Goal: Task Accomplishment & Management: Manage account settings

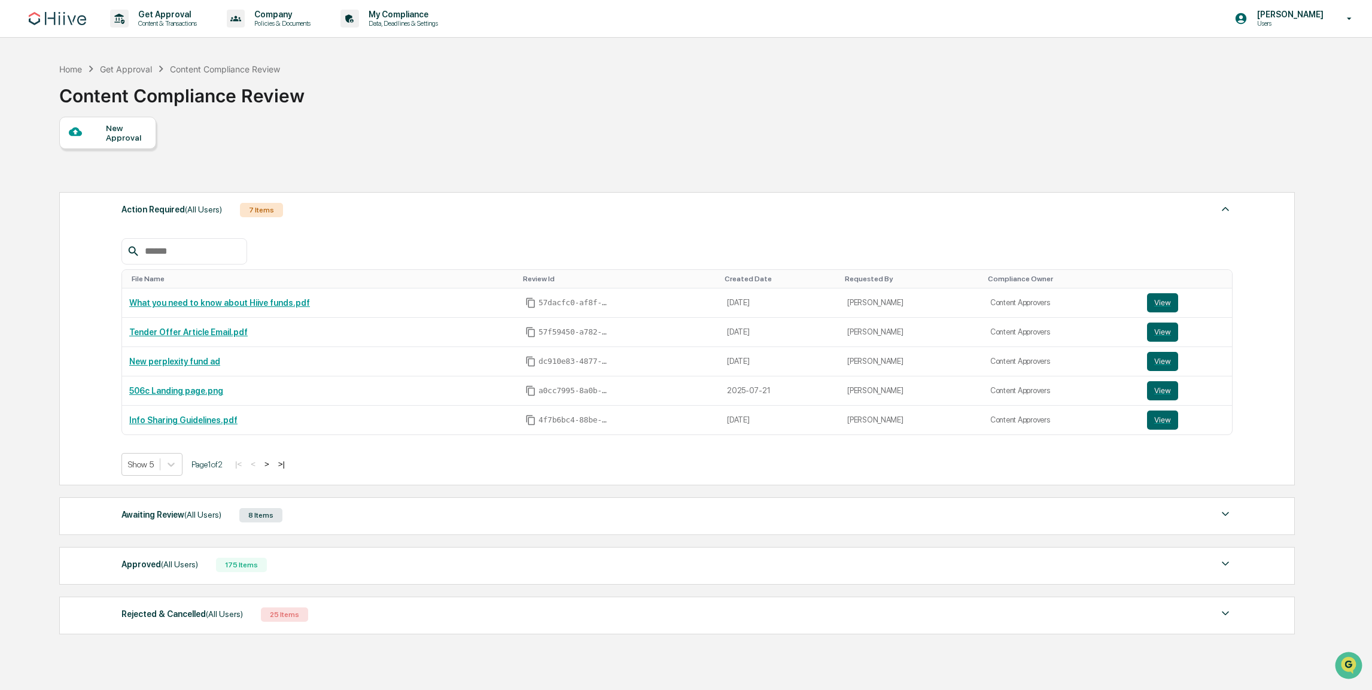
drag, startPoint x: 186, startPoint y: 212, endPoint x: 123, endPoint y: 212, distance: 62.2
click at [123, 212] on div "Action Required (All Users)" at bounding box center [172, 210] width 101 height 16
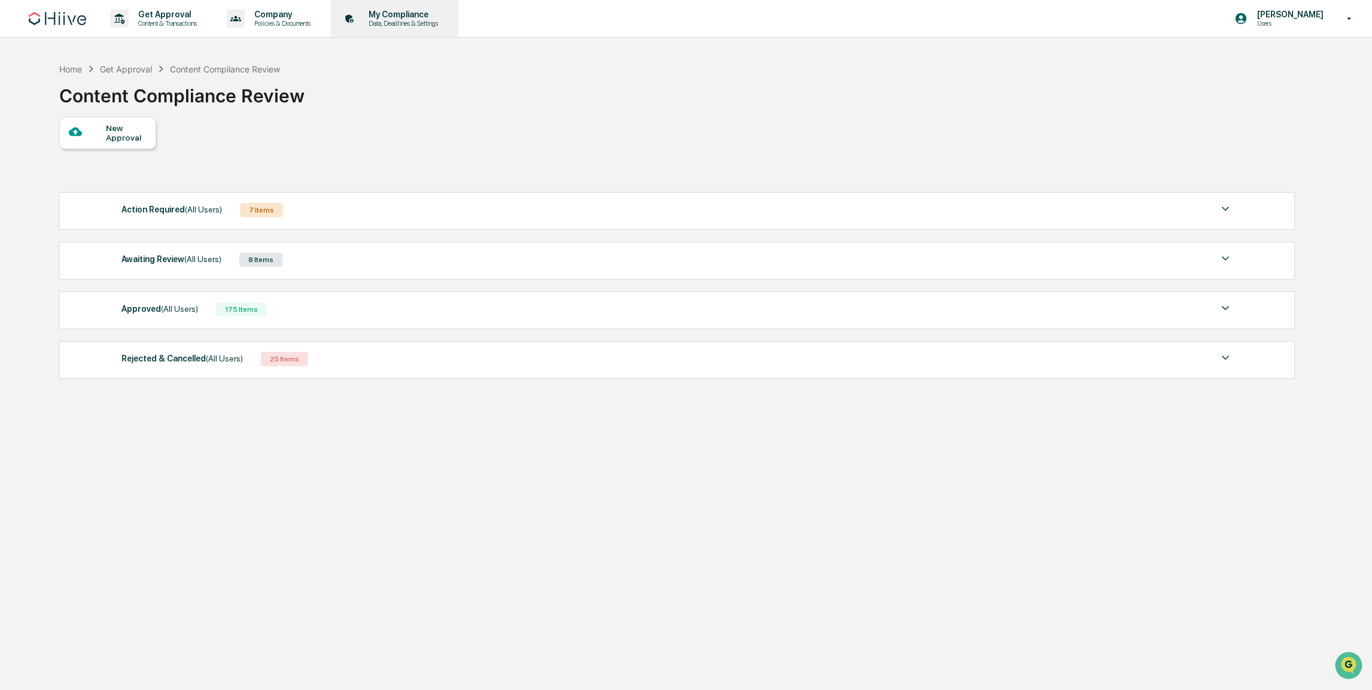
click at [451, 9] on div "My Compliance Data, Deadlines & Settings" at bounding box center [394, 18] width 116 height 37
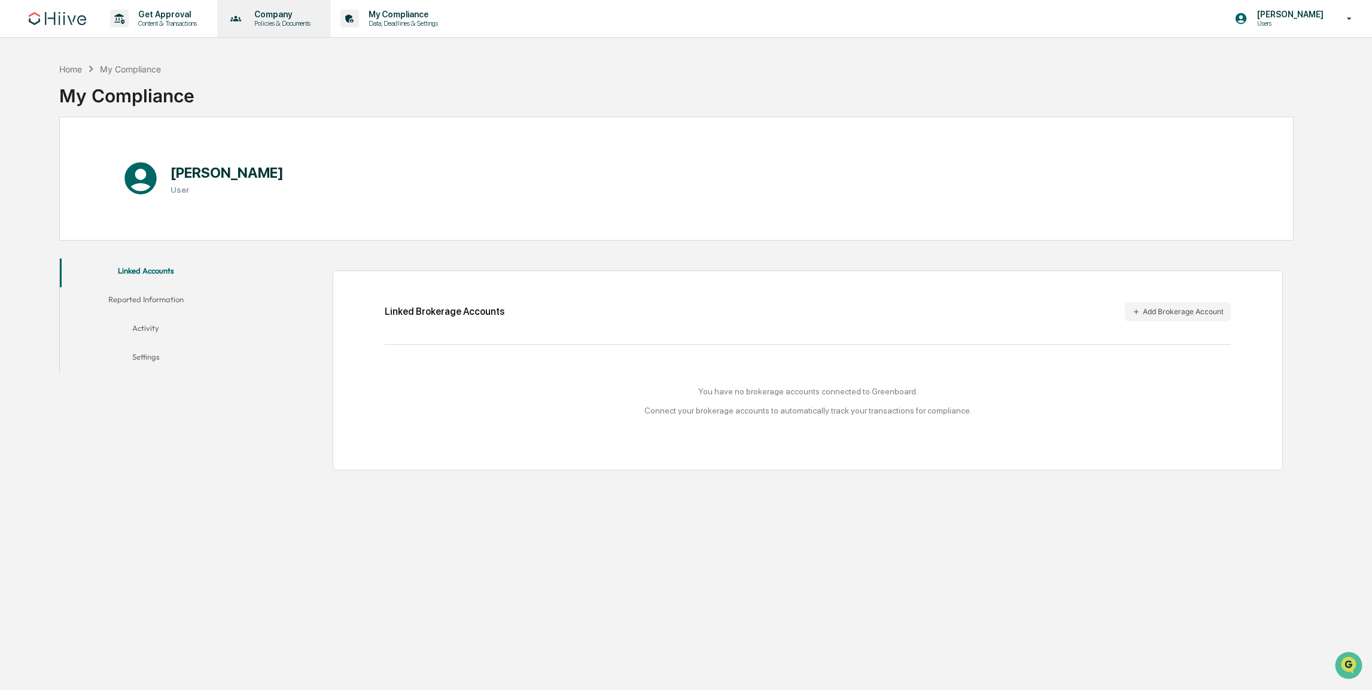
click at [306, 25] on p "Policies & Documents" at bounding box center [281, 23] width 72 height 8
click at [188, 28] on div at bounding box center [689, 345] width 1379 height 690
click at [185, 20] on p "Content & Transactions" at bounding box center [166, 23] width 74 height 8
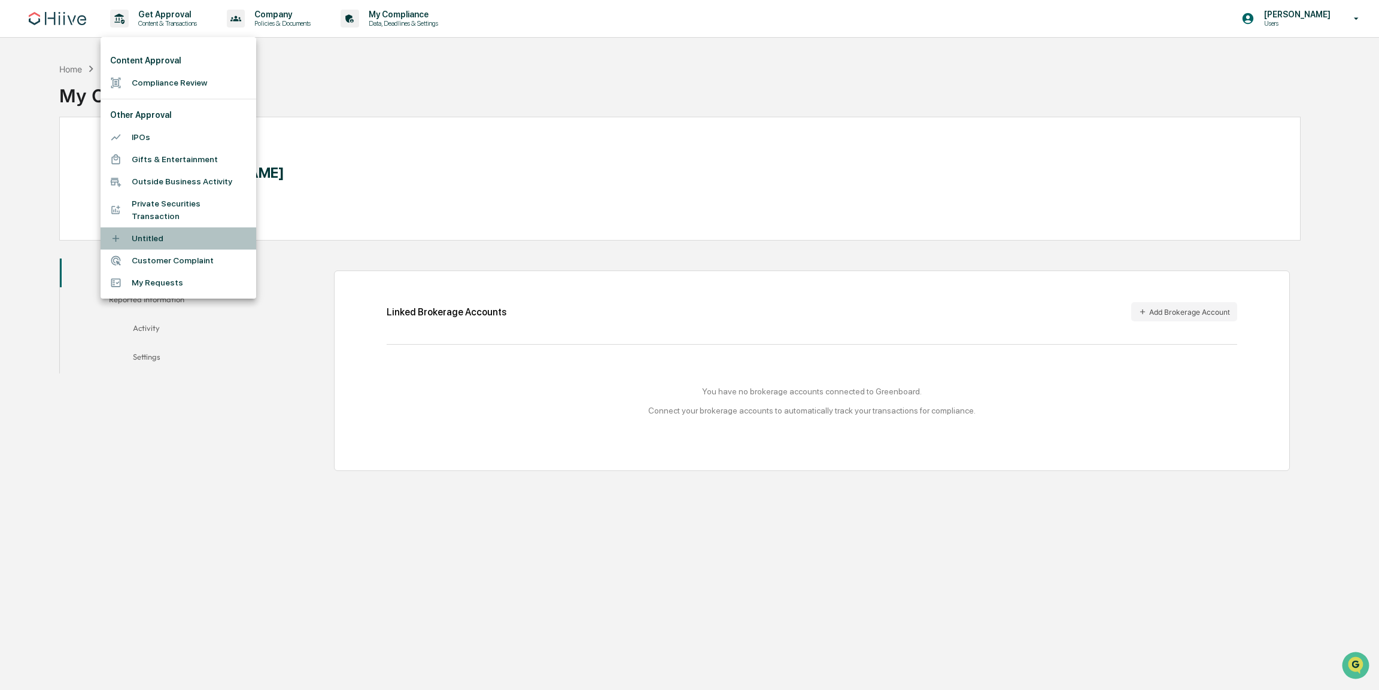
click at [165, 242] on li "Untitled" at bounding box center [179, 238] width 156 height 22
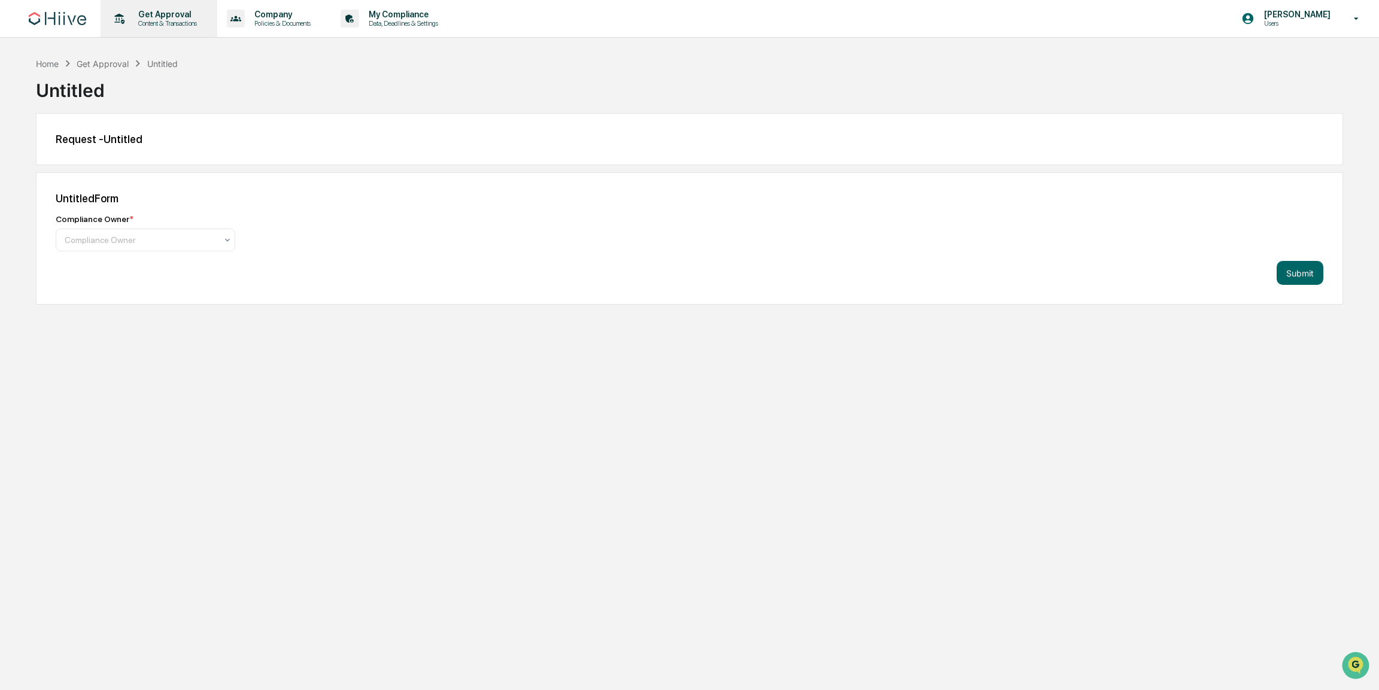
click at [177, 17] on p "Get Approval" at bounding box center [166, 15] width 74 height 10
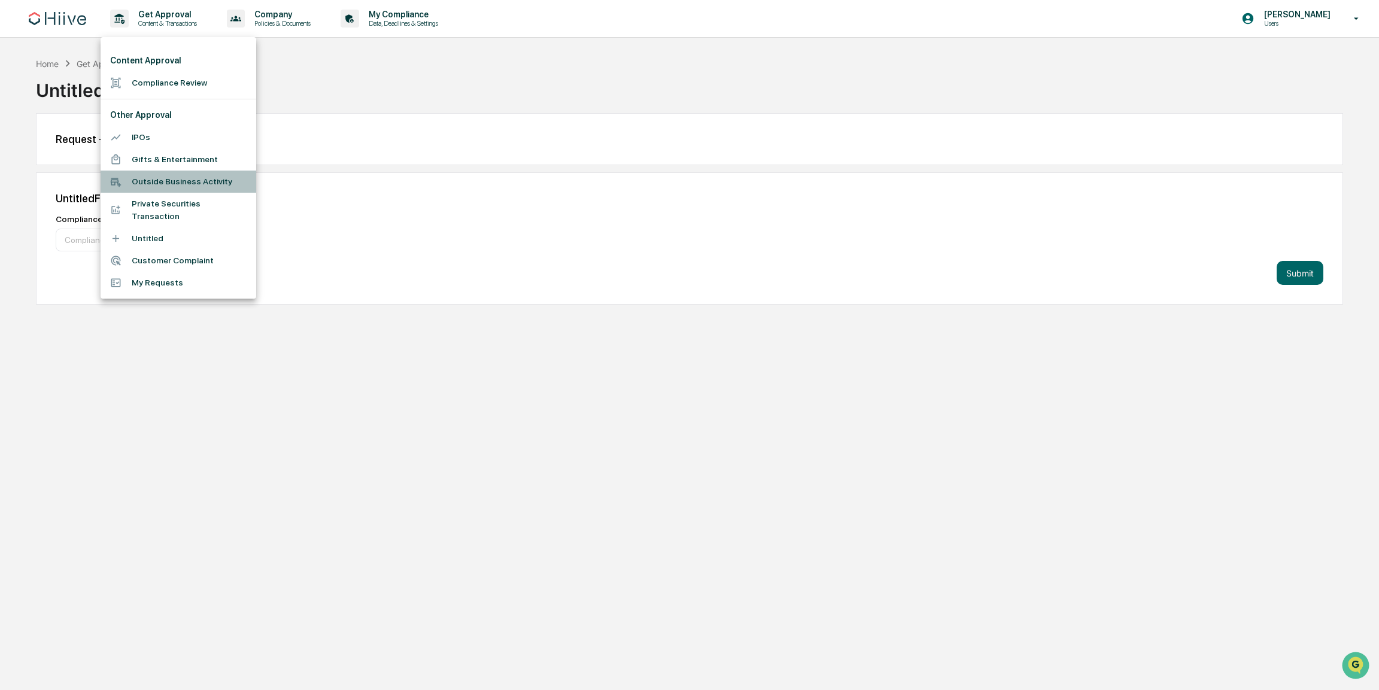
click at [167, 177] on li "Outside Business Activity" at bounding box center [179, 182] width 156 height 22
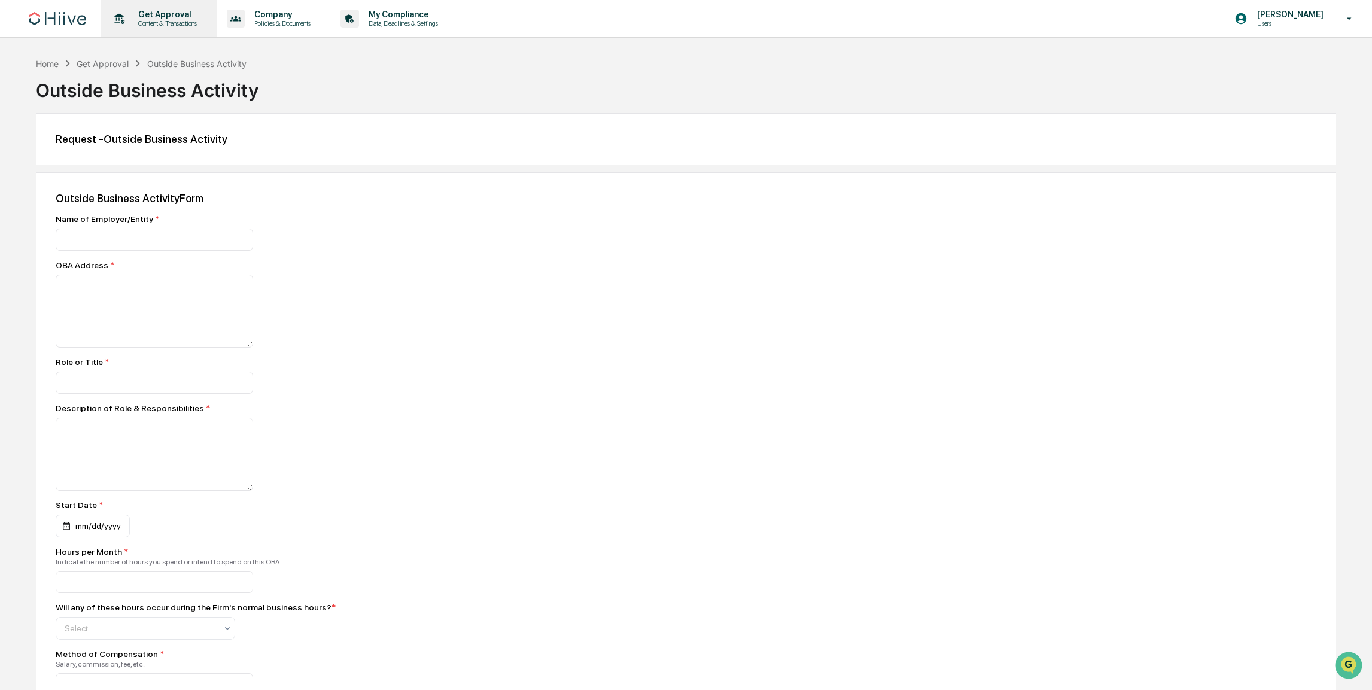
click at [183, 30] on div "Get Approval Content & Transactions" at bounding box center [157, 18] width 105 height 37
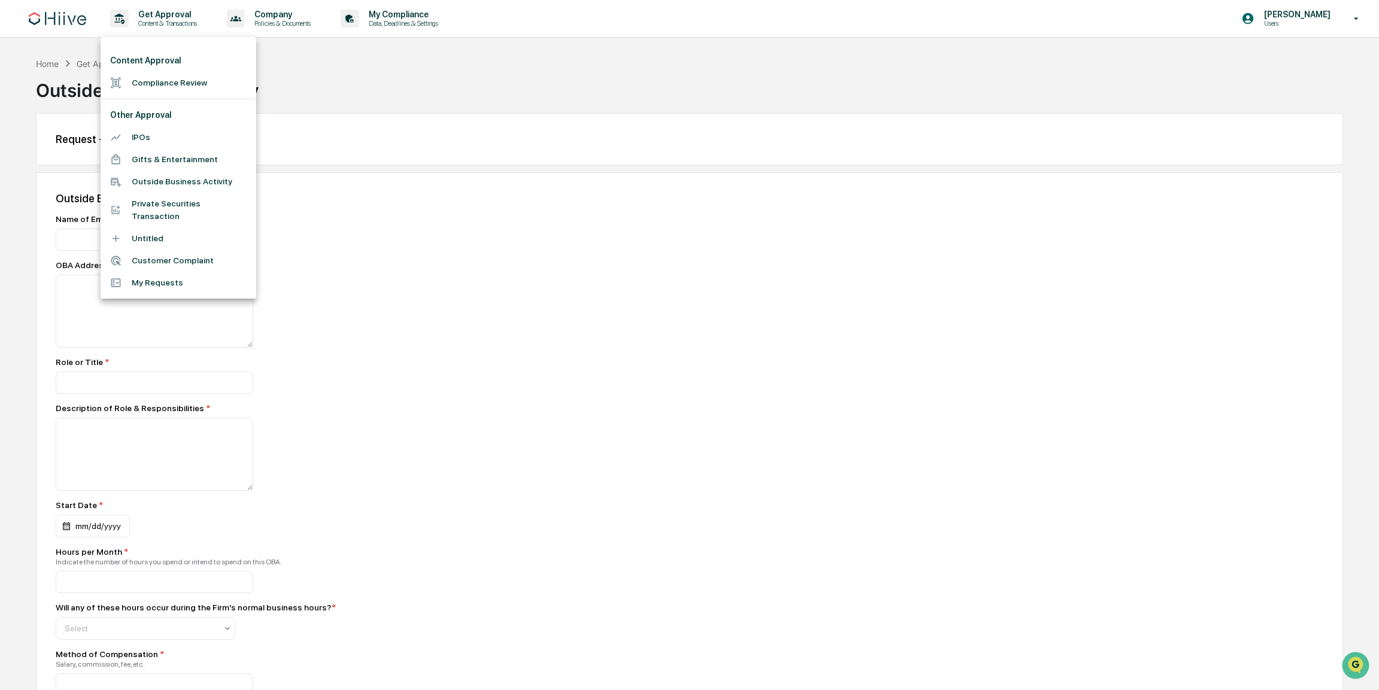
click at [181, 155] on li "Gifts & Entertainment" at bounding box center [179, 159] width 156 height 22
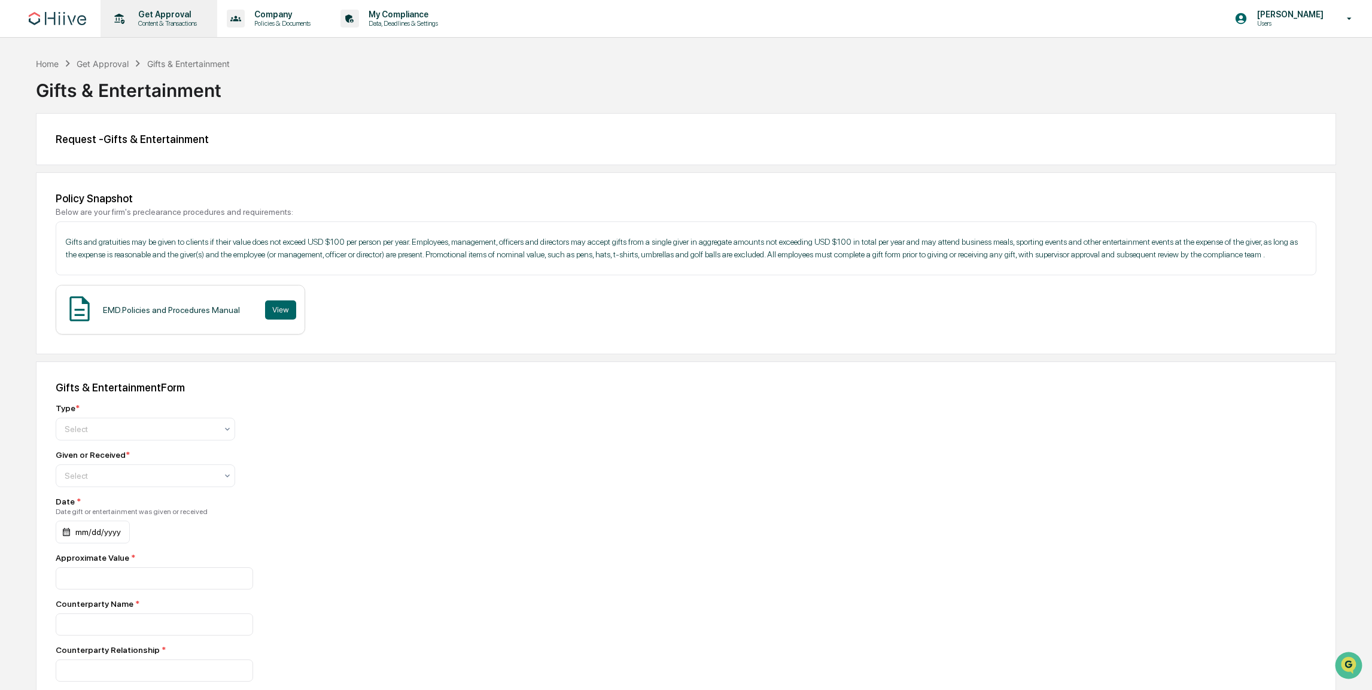
click at [176, 28] on div "Get Approval Content & Transactions" at bounding box center [157, 18] width 105 height 37
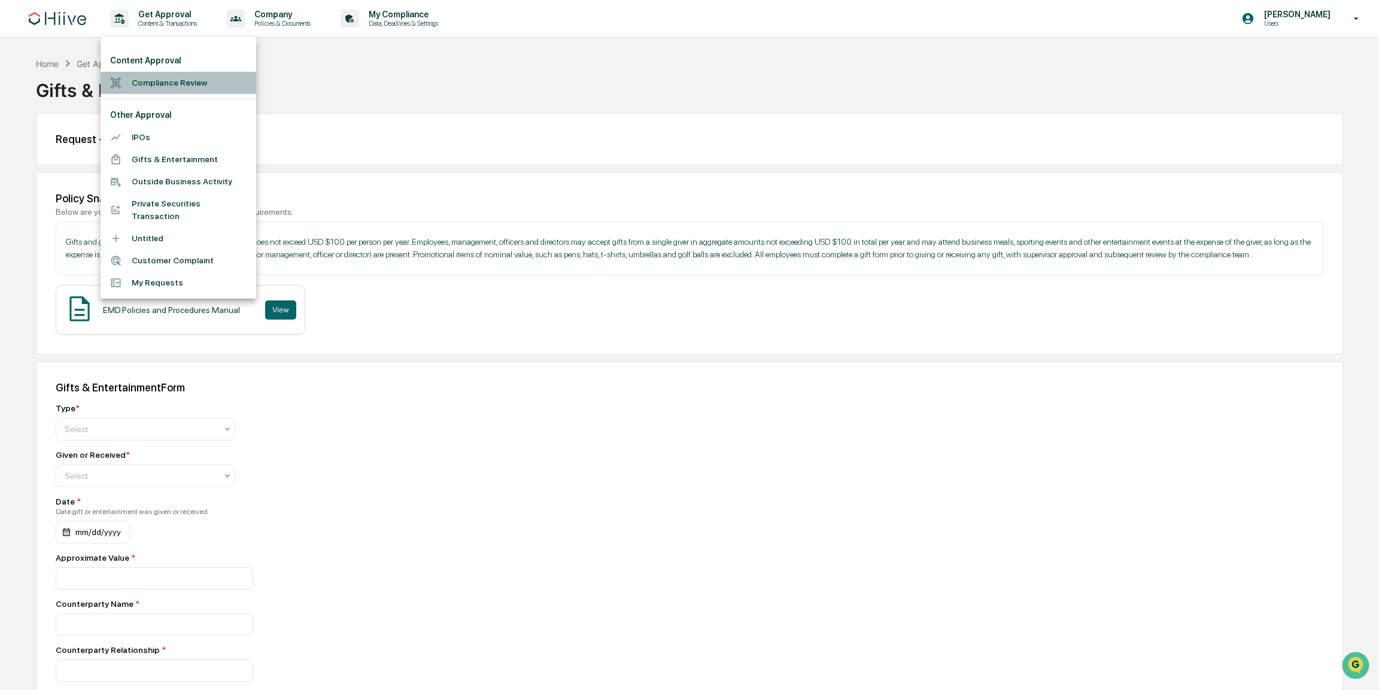
click at [165, 82] on li "Compliance Review" at bounding box center [179, 83] width 156 height 22
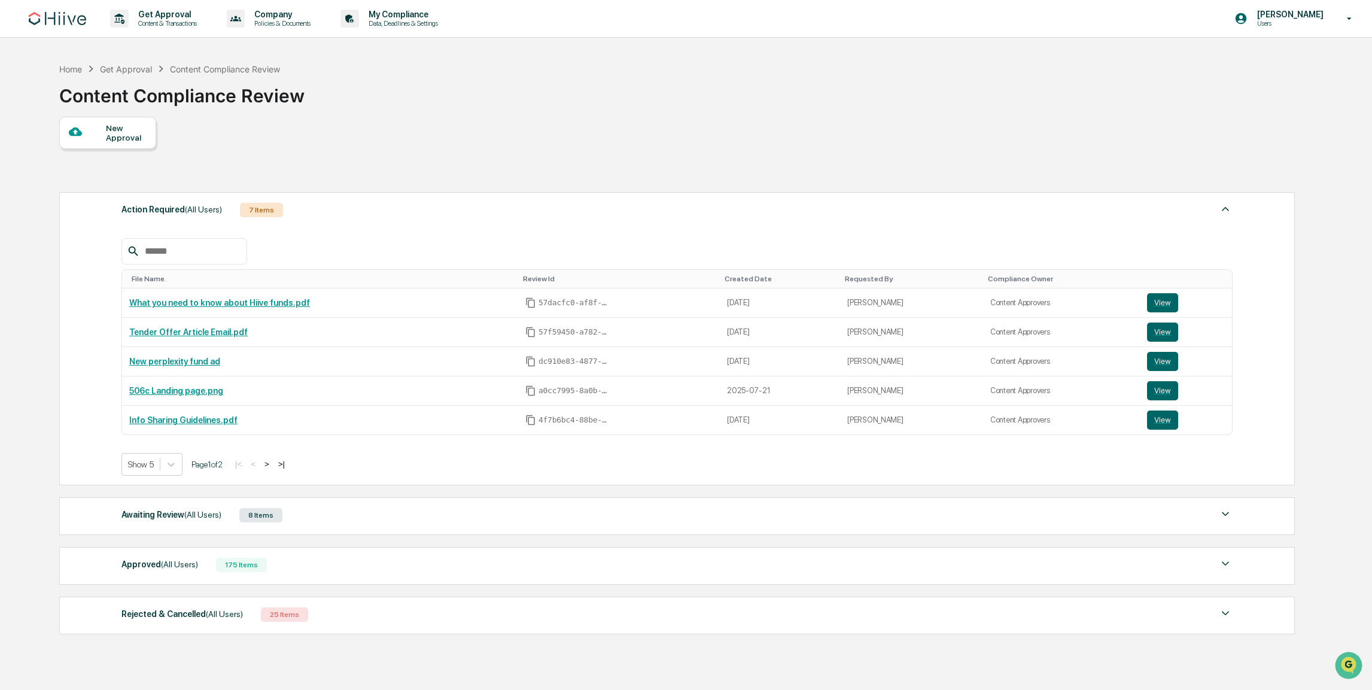
click at [97, 128] on div at bounding box center [88, 132] width 38 height 15
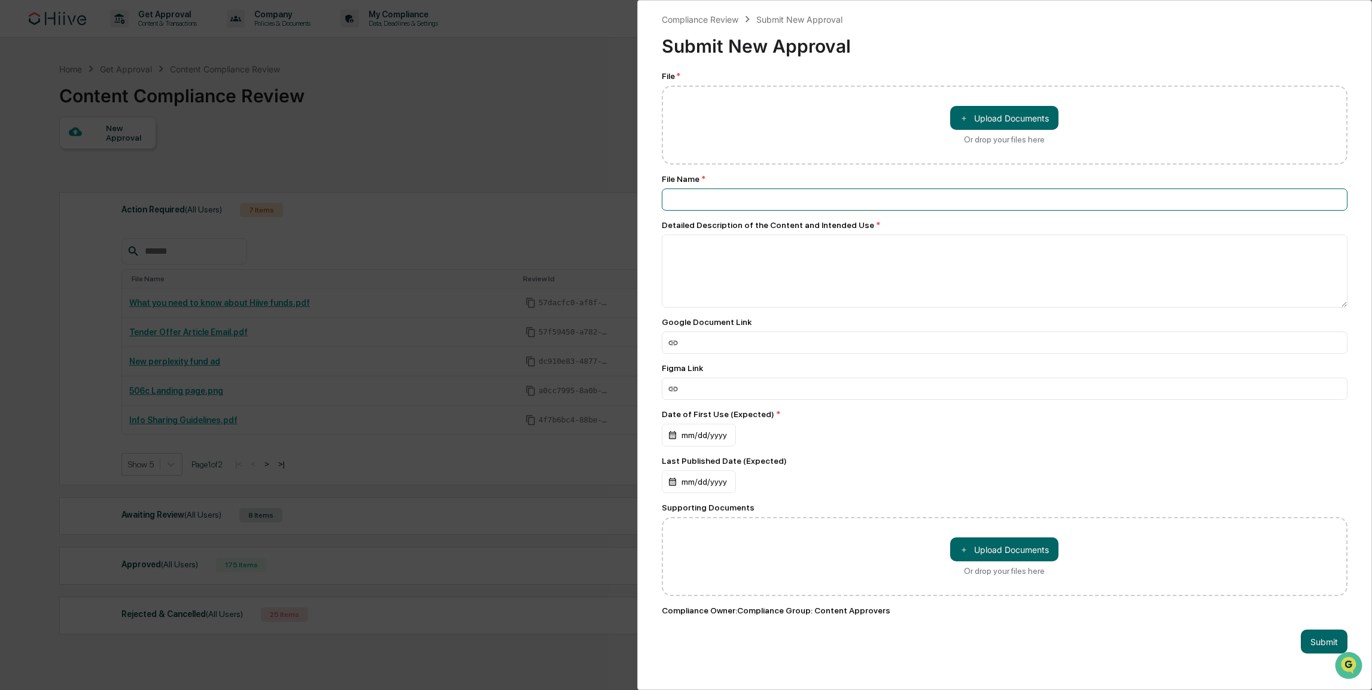
drag, startPoint x: 739, startPoint y: 210, endPoint x: 661, endPoint y: 206, distance: 77.9
click at [662, 206] on input at bounding box center [1005, 200] width 687 height 22
click at [364, 202] on div "Compliance Review Submit New Approval Submit New Approval File * ＋ Upload Docum…" at bounding box center [686, 345] width 1372 height 690
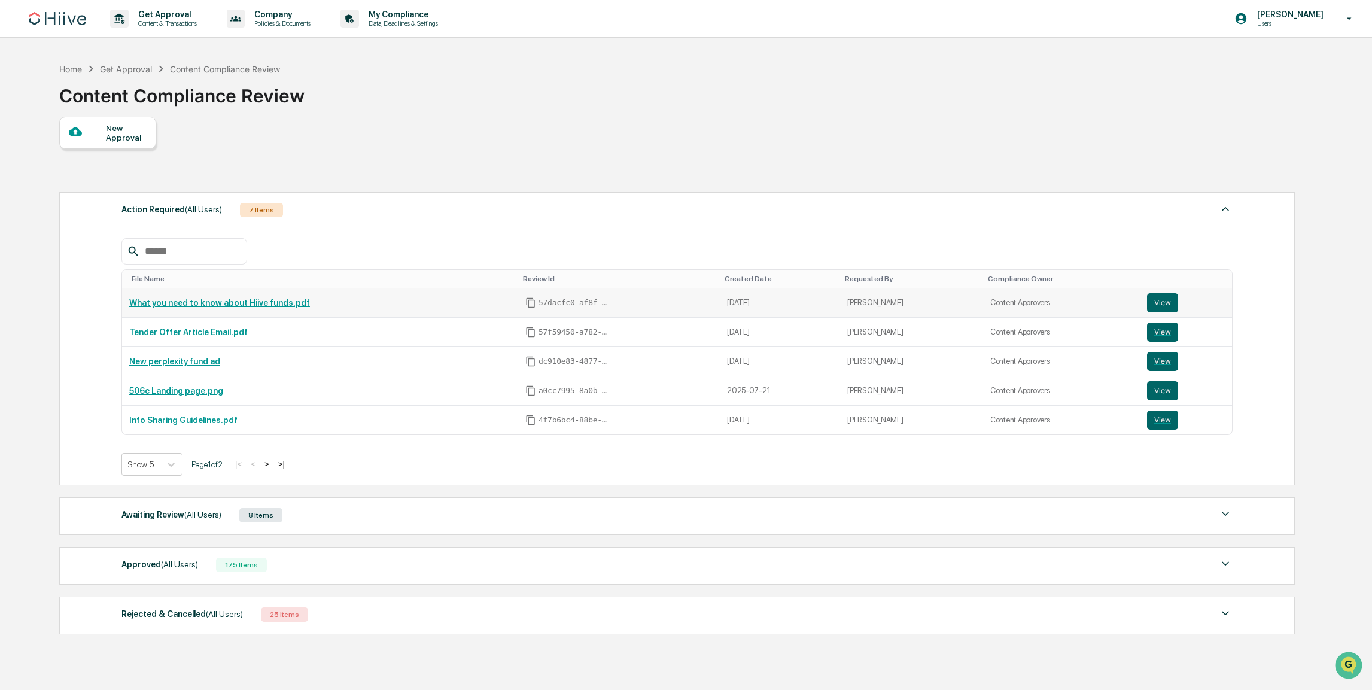
click at [273, 305] on link "What you need to know about Hiive funds.pdf" at bounding box center [219, 303] width 181 height 10
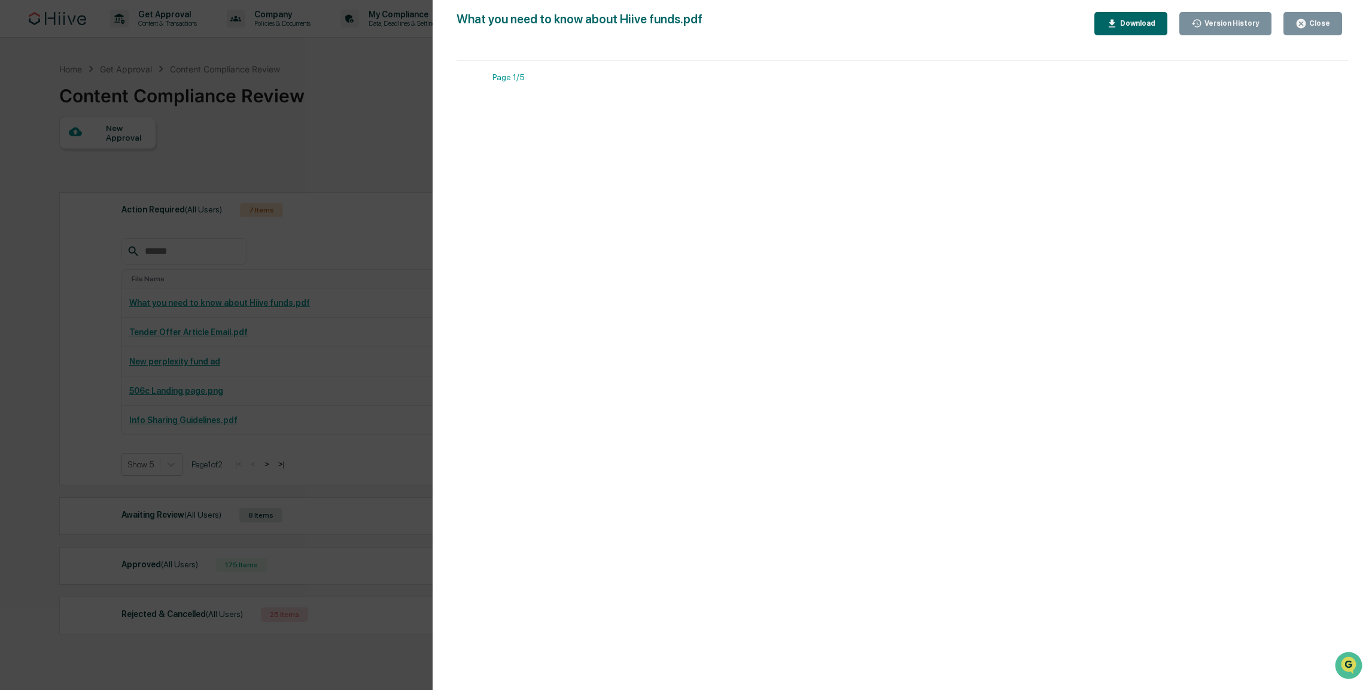
click at [311, 253] on div "Version History [DATE] 11:02 PM [PERSON_NAME] [DATE] 10:36 PM [PERSON_NAME] [DA…" at bounding box center [686, 345] width 1372 height 690
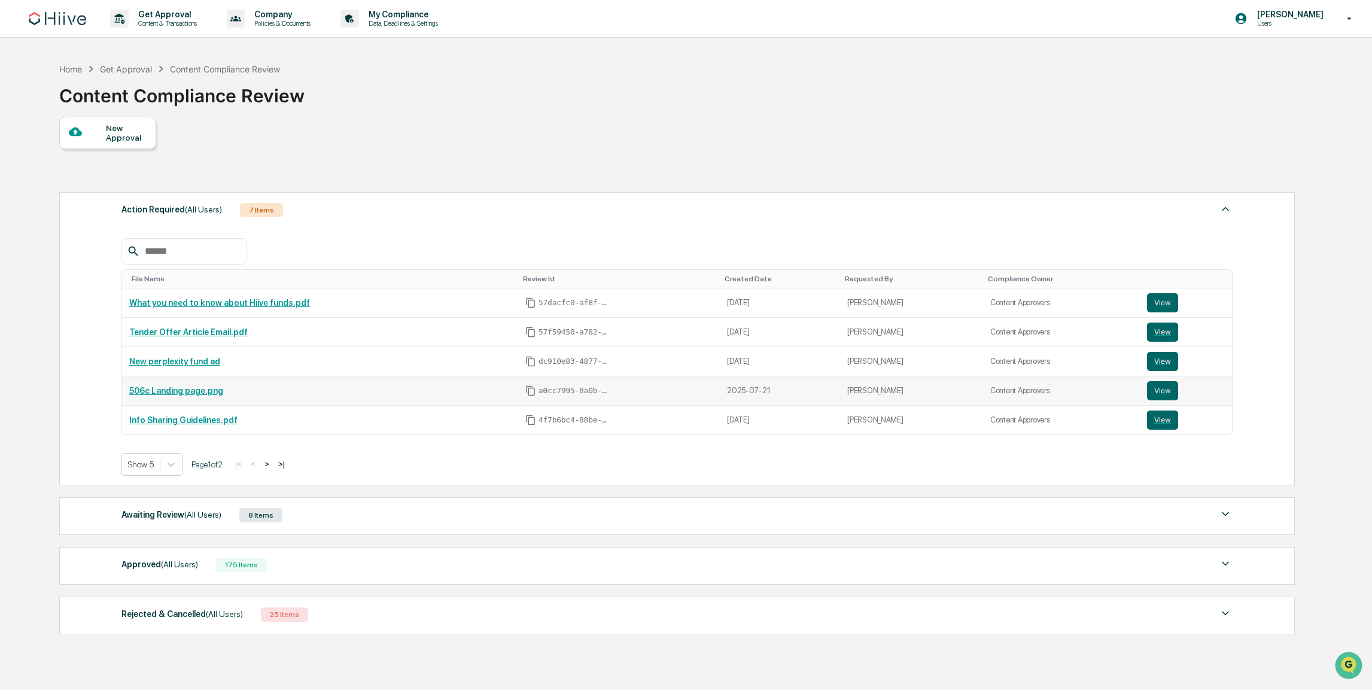
click at [200, 380] on td "506c Landing page.png" at bounding box center [320, 390] width 396 height 29
click at [200, 388] on link "506c Landing page.png" at bounding box center [176, 391] width 94 height 10
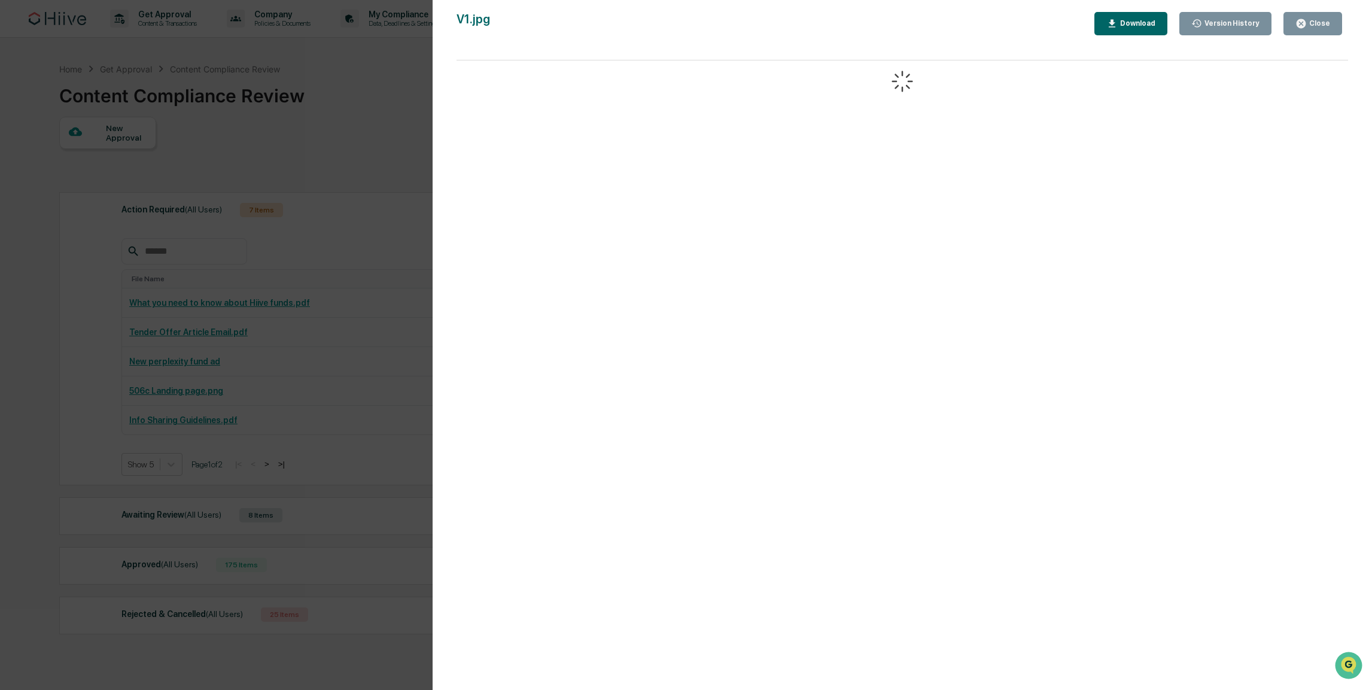
click at [390, 396] on div "Version History [DATE] 06:05 PM [PERSON_NAME] [DATE] 03:54 PM [PERSON_NAME] V1.…" at bounding box center [686, 345] width 1372 height 690
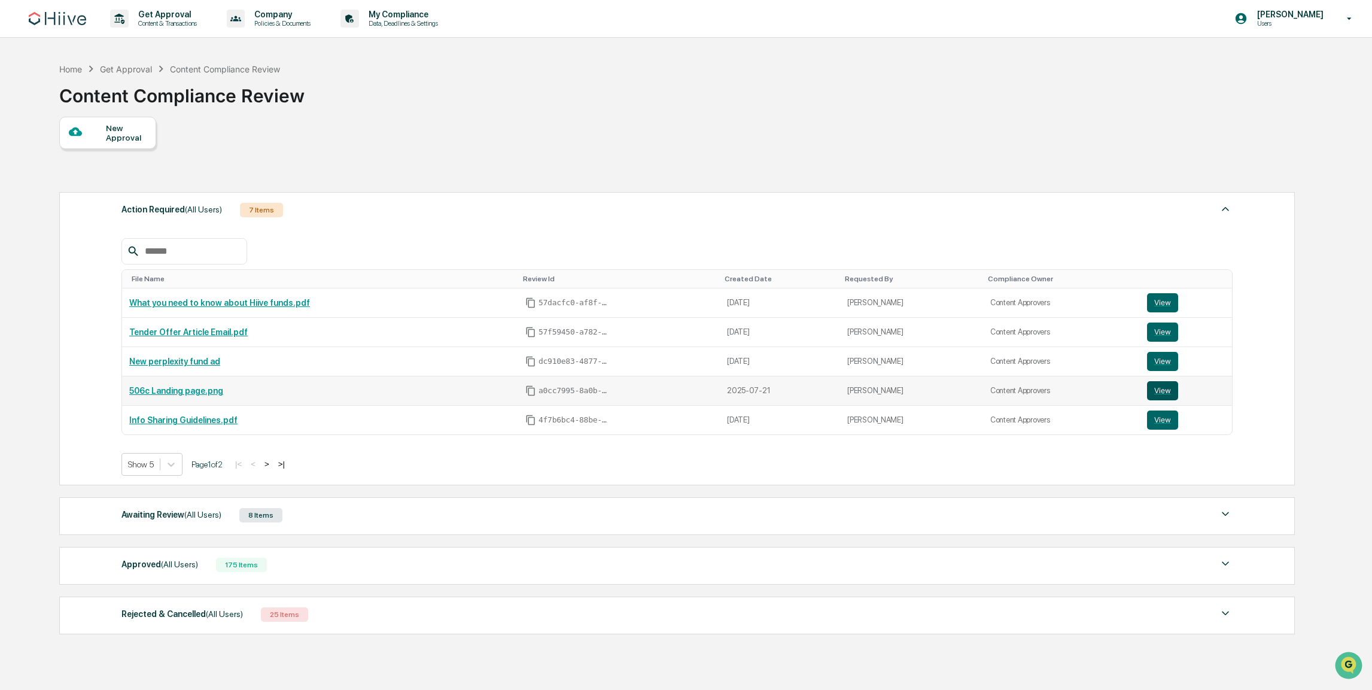
click at [1162, 390] on button "View" at bounding box center [1162, 390] width 31 height 19
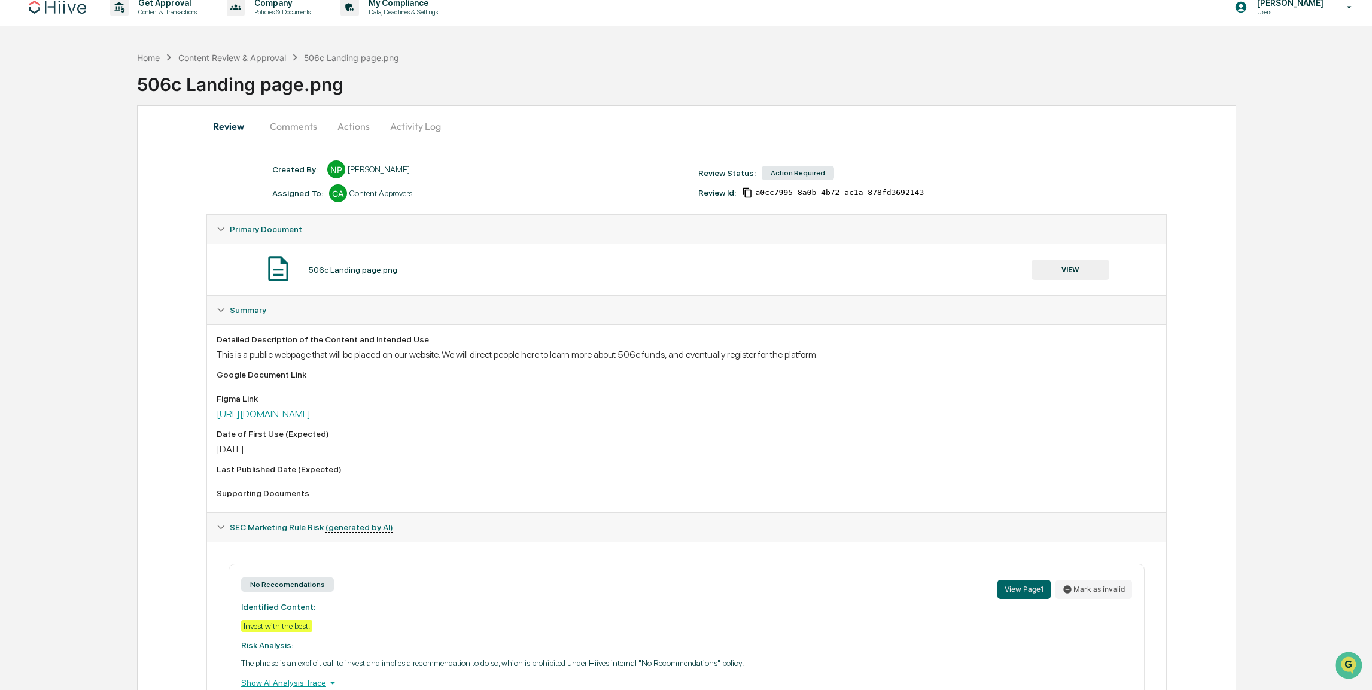
scroll to position [199, 0]
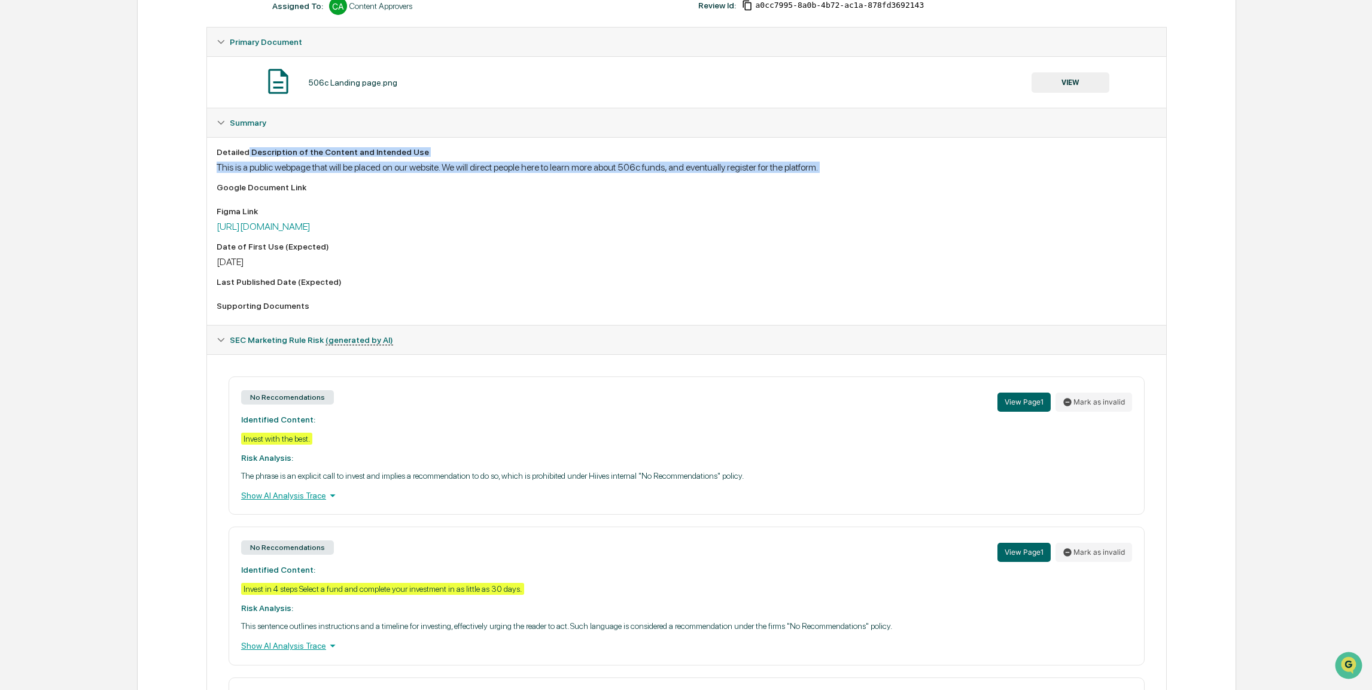
drag, startPoint x: 247, startPoint y: 156, endPoint x: 561, endPoint y: 181, distance: 314.6
click at [561, 181] on div "Detailed Description of the Content and Intended Use This is a public webpage t…" at bounding box center [687, 231] width 940 height 168
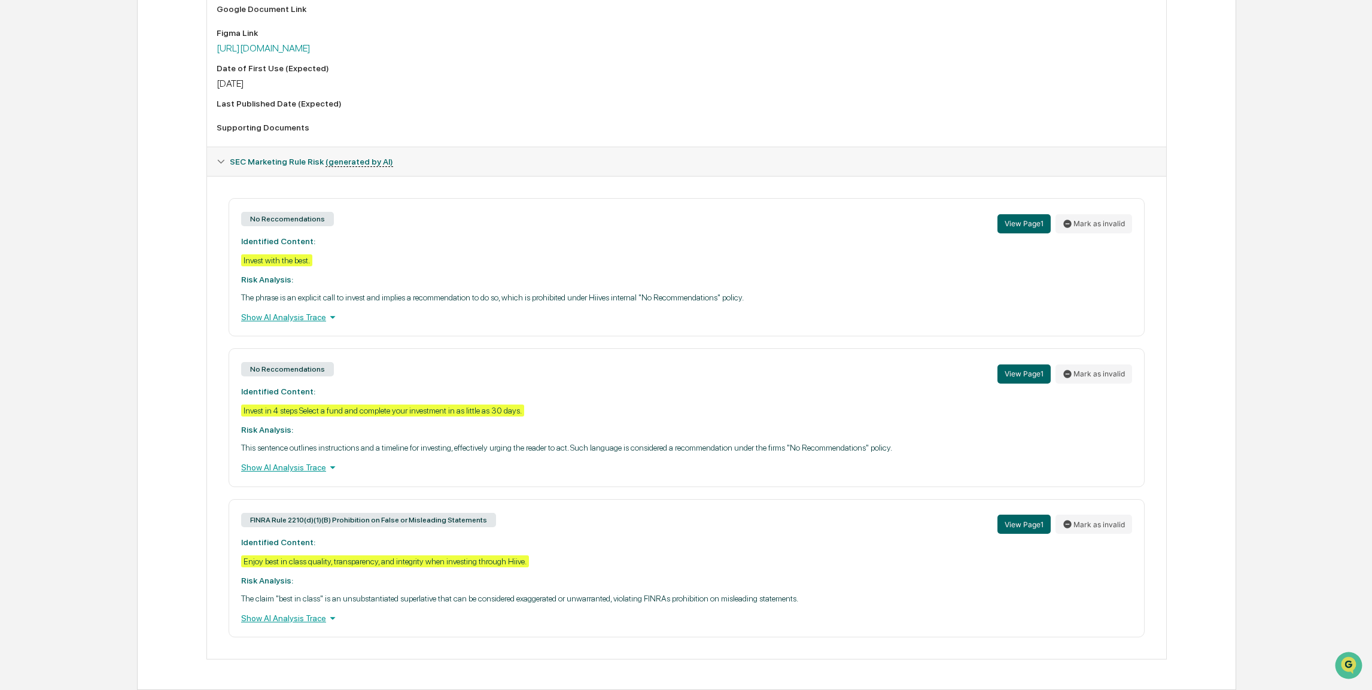
scroll to position [0, 0]
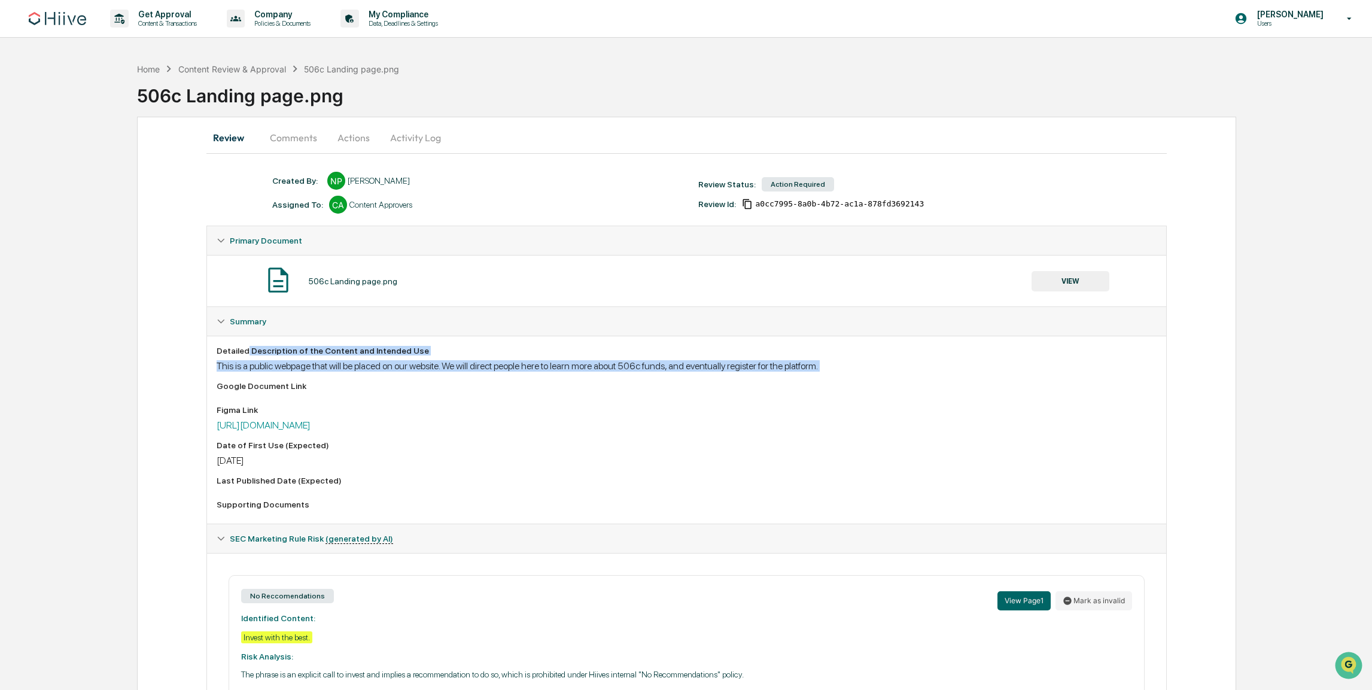
click at [289, 147] on button "Comments" at bounding box center [293, 137] width 66 height 29
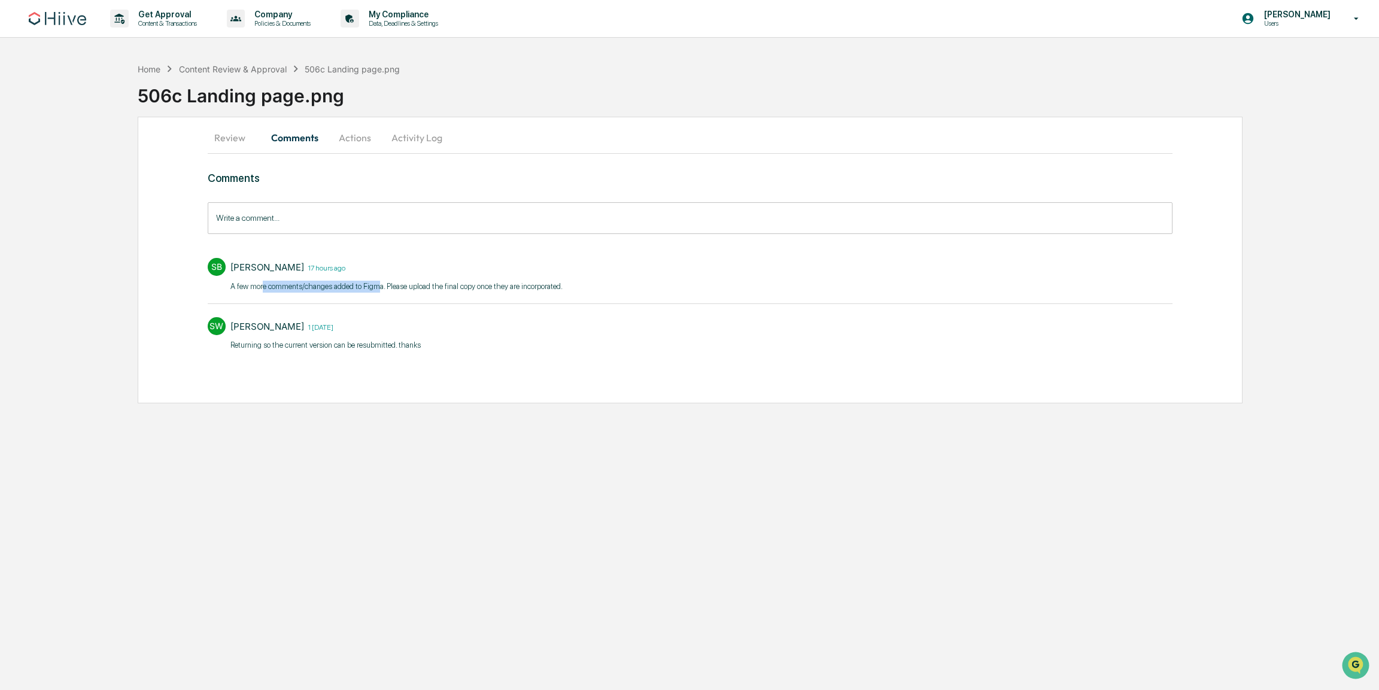
drag, startPoint x: 267, startPoint y: 283, endPoint x: 396, endPoint y: 281, distance: 129.3
click at [396, 281] on p "​A few more comments/changes added to Figma. Please upload the final copy once …" at bounding box center [396, 287] width 332 height 12
click at [345, 144] on button "Actions" at bounding box center [355, 137] width 54 height 29
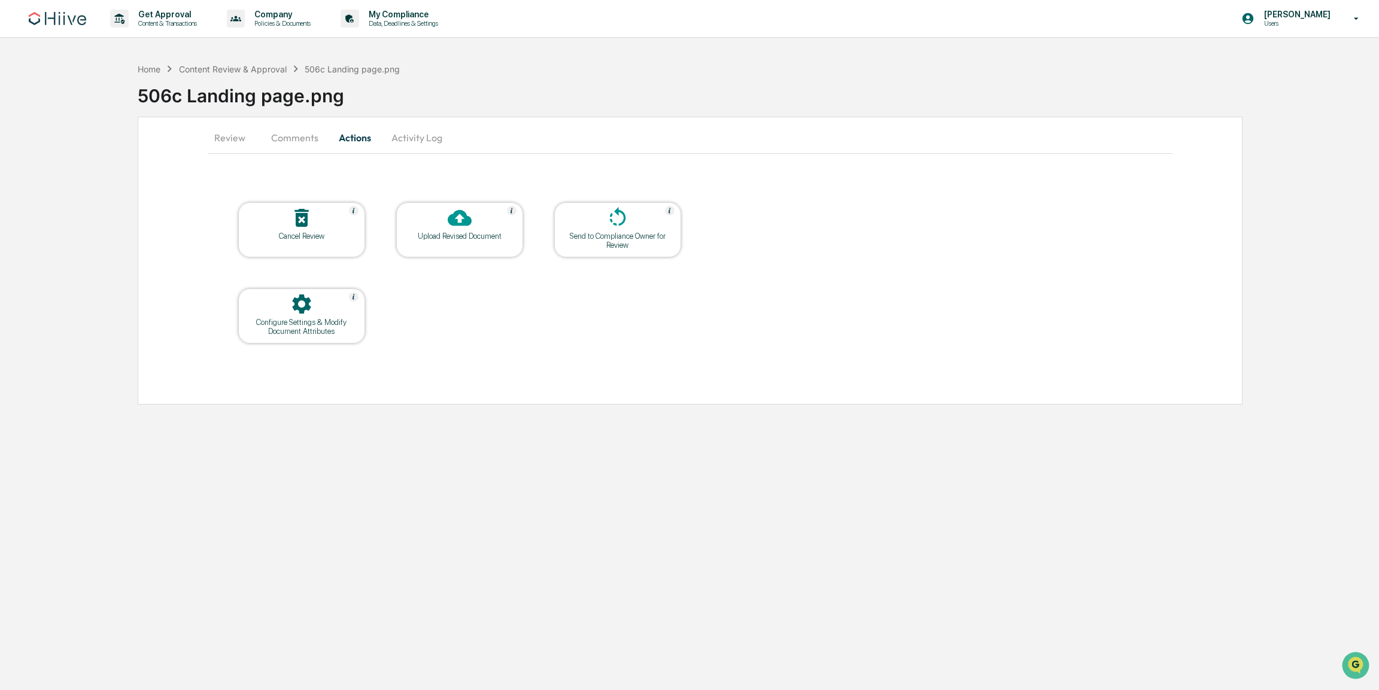
click at [426, 140] on button "Activity Log" at bounding box center [417, 137] width 70 height 29
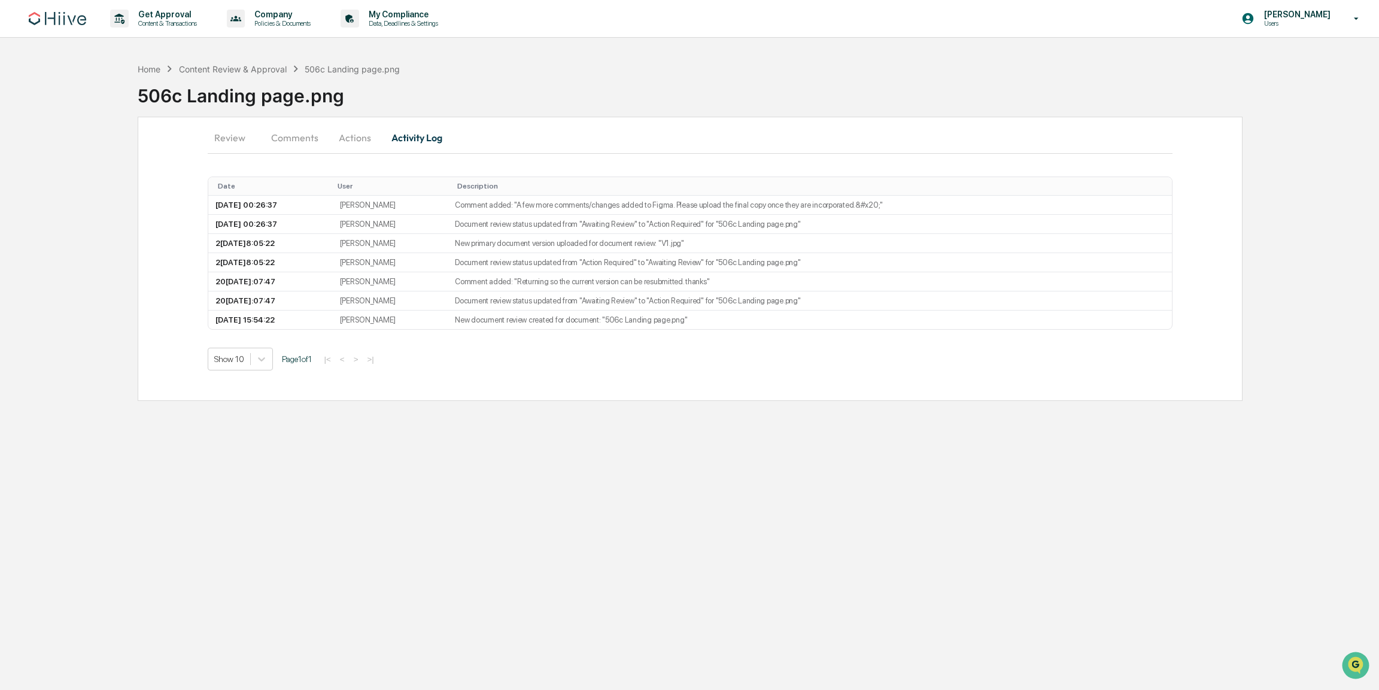
click at [229, 146] on button "Review" at bounding box center [235, 137] width 54 height 29
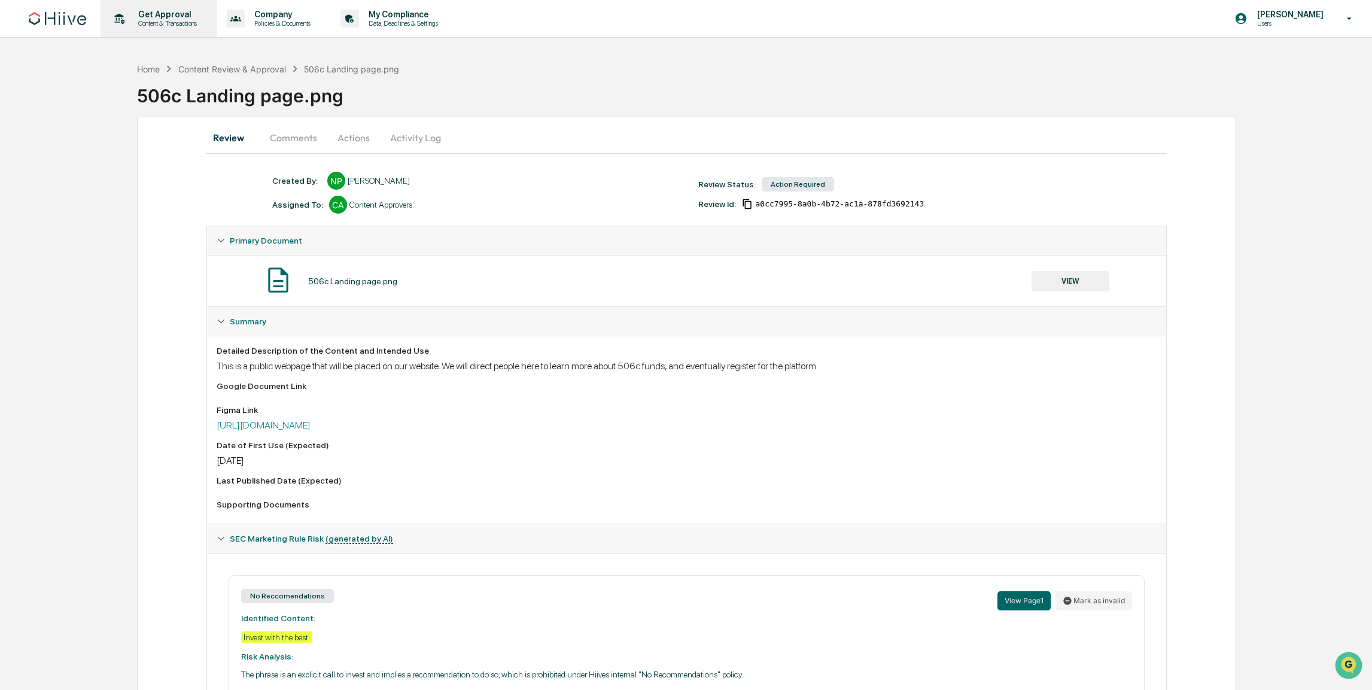
click at [126, 22] on icon at bounding box center [119, 19] width 19 height 19
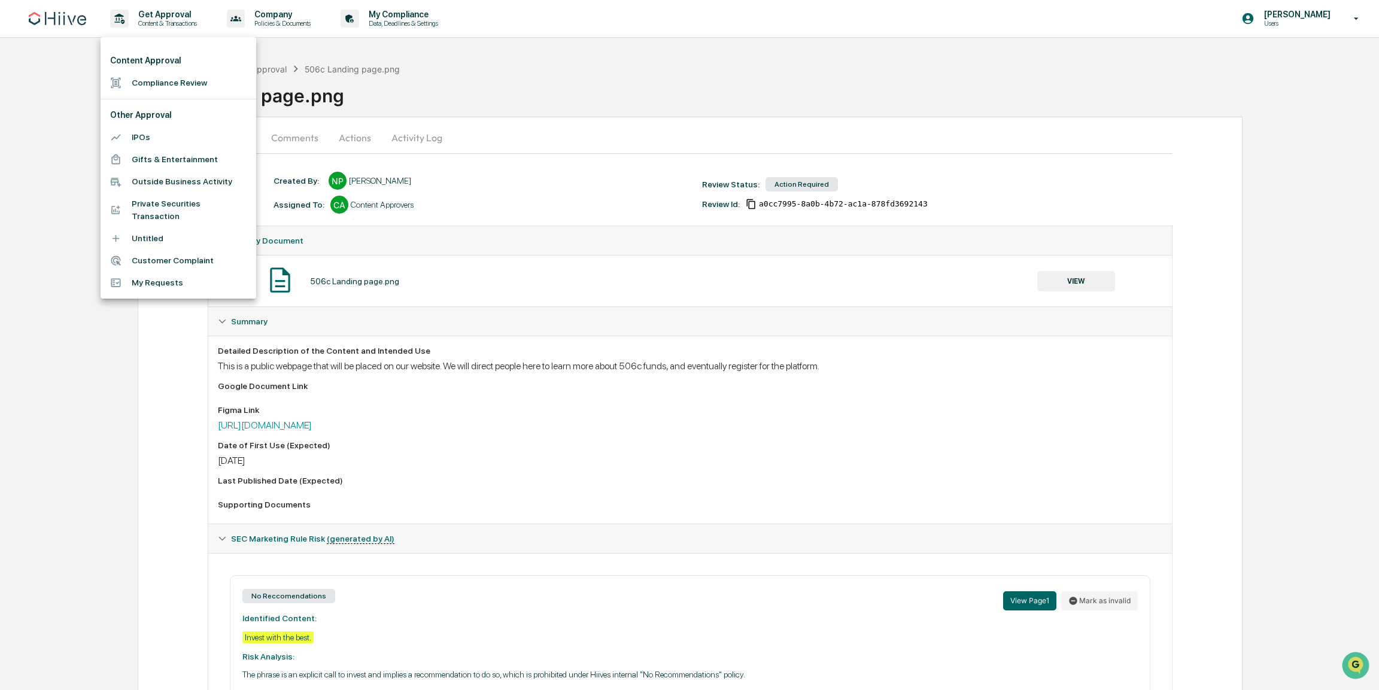
click at [148, 80] on li "Compliance Review" at bounding box center [179, 83] width 156 height 22
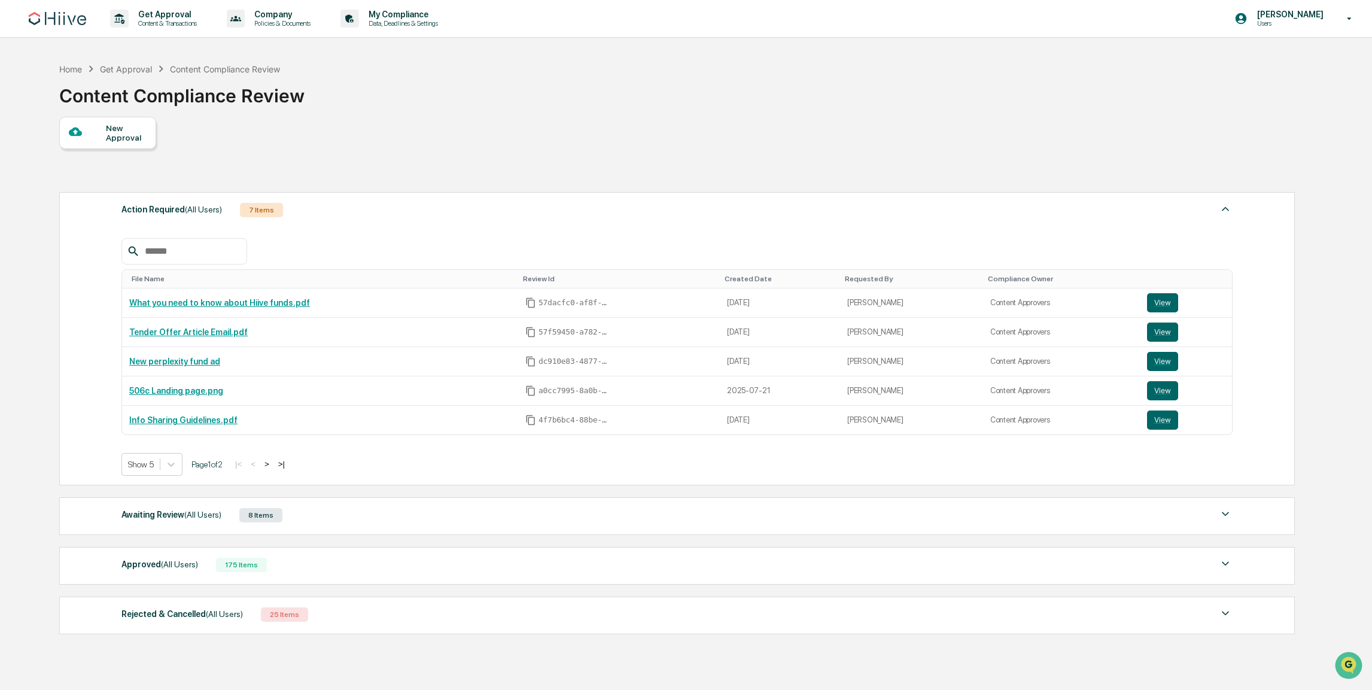
click at [362, 507] on div "Awaiting Review (All Users) 8 Items" at bounding box center [677, 515] width 1111 height 17
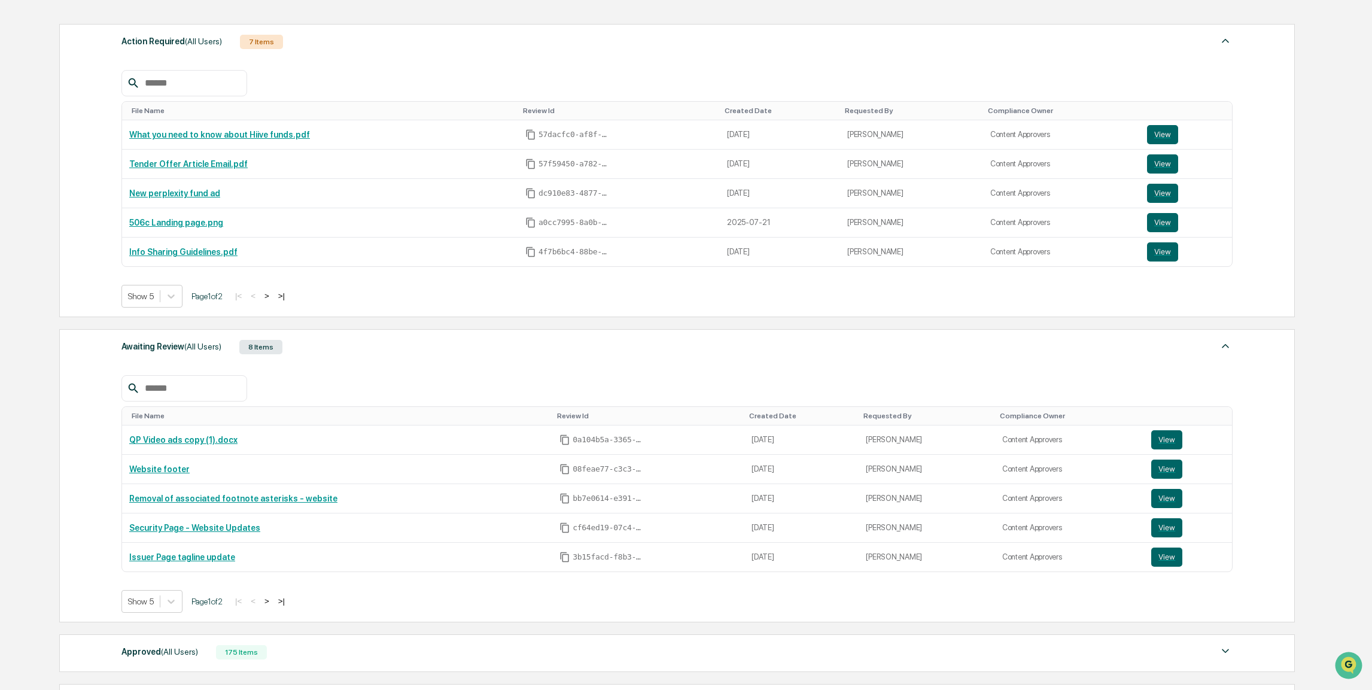
scroll to position [330, 0]
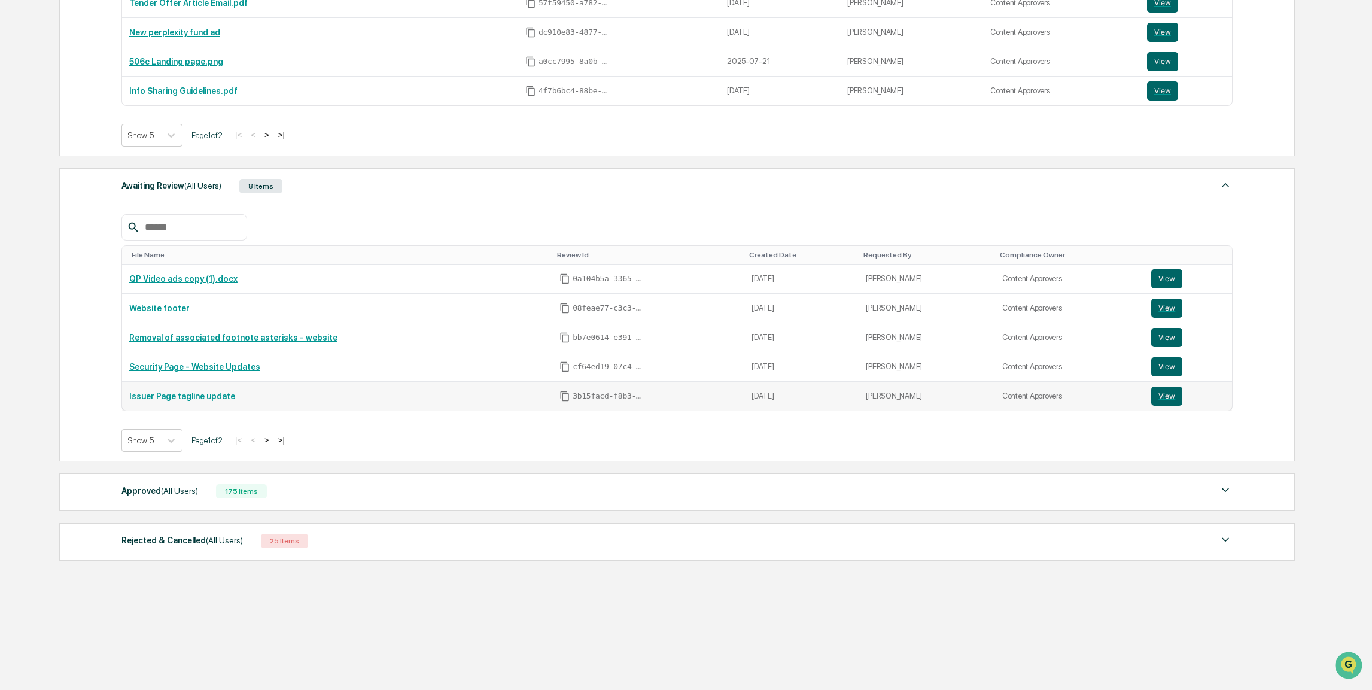
click at [192, 393] on link "Issuer Page tagline update" at bounding box center [182, 396] width 106 height 10
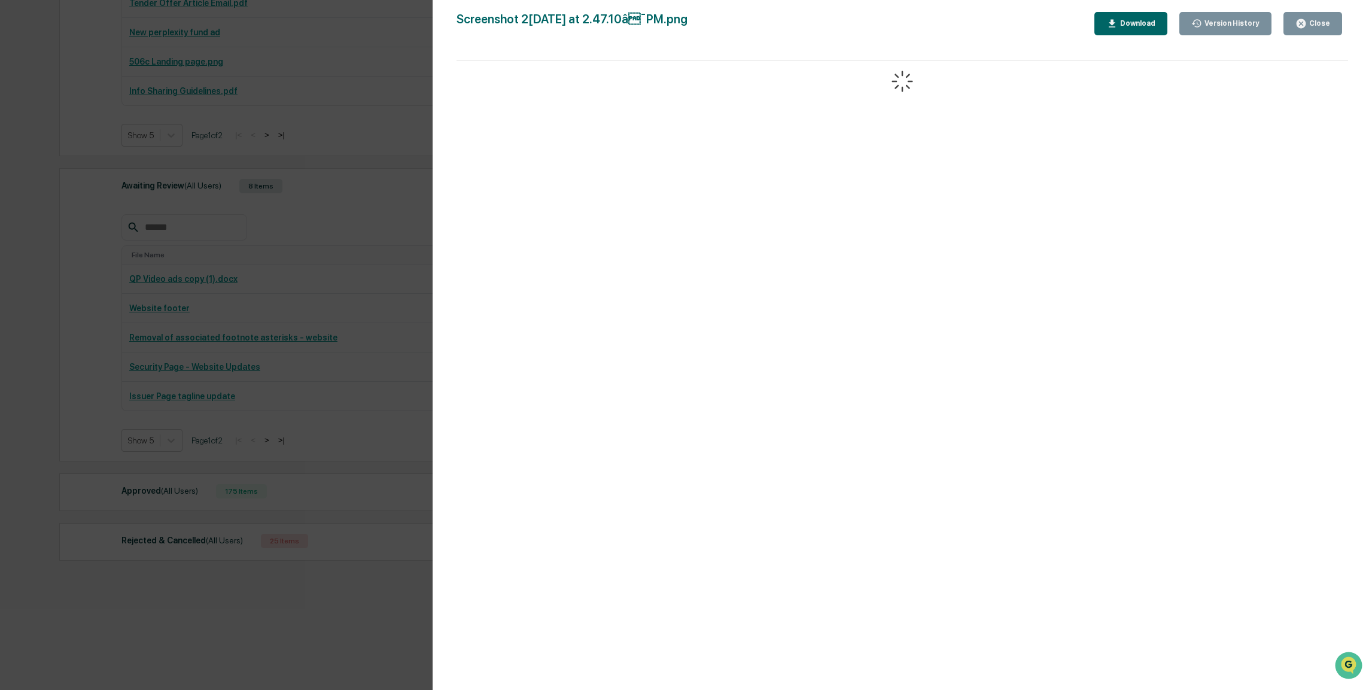
click at [280, 298] on div "Version History 08/22/2025, 12:57 AM Stephanie Bernard 08/21/2025, 05:12 PM Jos…" at bounding box center [686, 345] width 1372 height 690
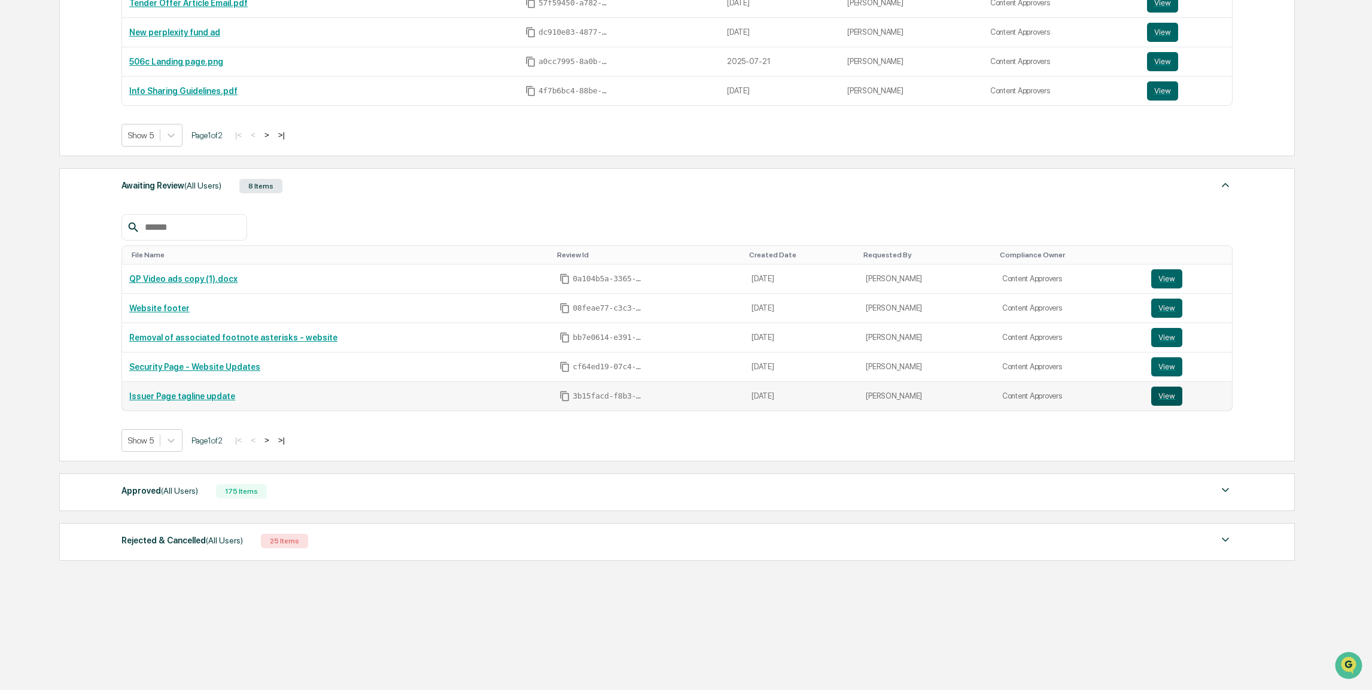
click at [1177, 402] on button "View" at bounding box center [1167, 396] width 31 height 19
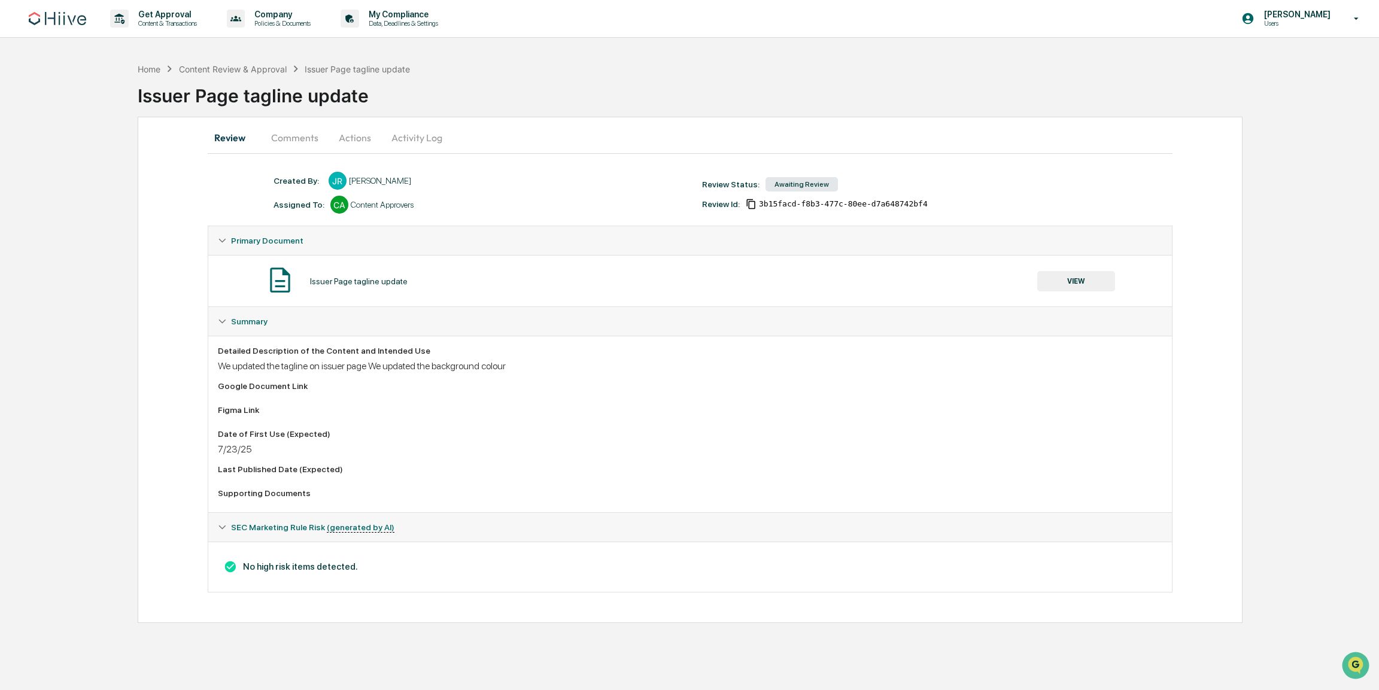
click at [1043, 286] on button "VIEW" at bounding box center [1076, 281] width 78 height 20
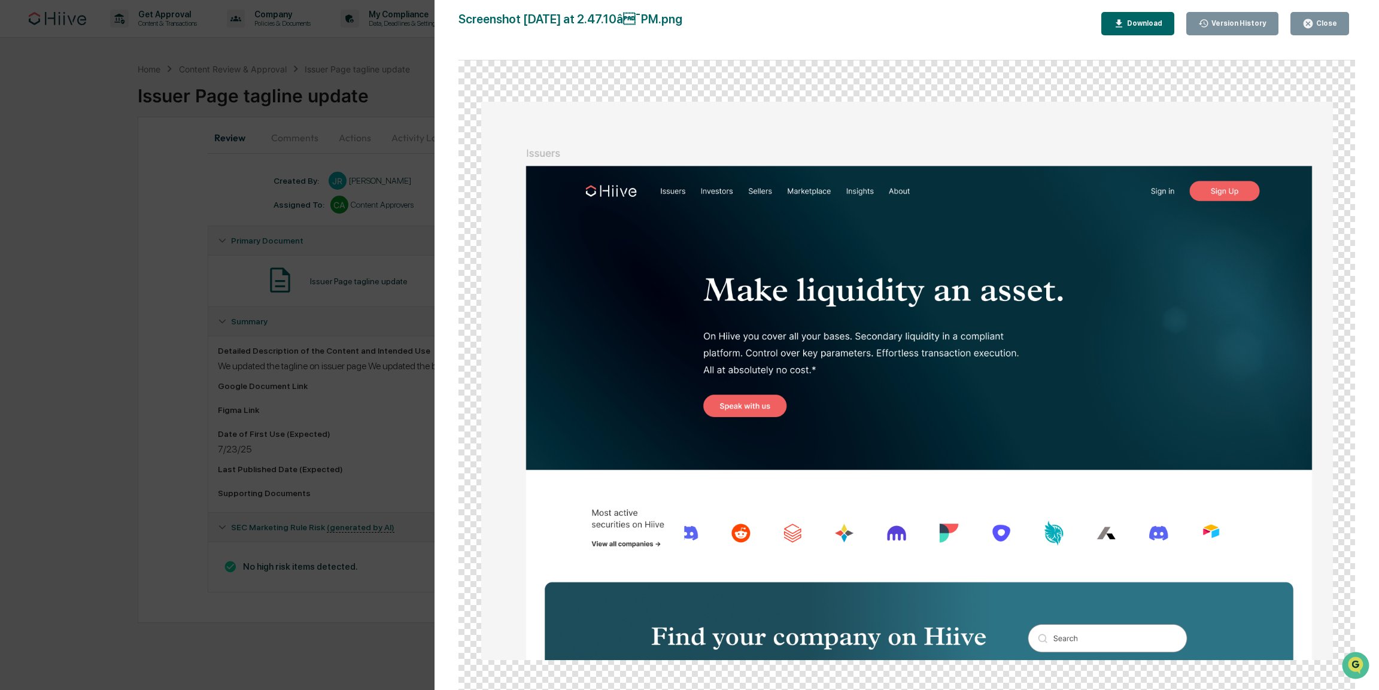
click at [398, 322] on div "Version History 08/22/2025, 12:57 AM Stephanie Bernard 08/21/2025, 05:12 PM Jos…" at bounding box center [689, 345] width 1379 height 690
